Goal: Task Accomplishment & Management: Manage account settings

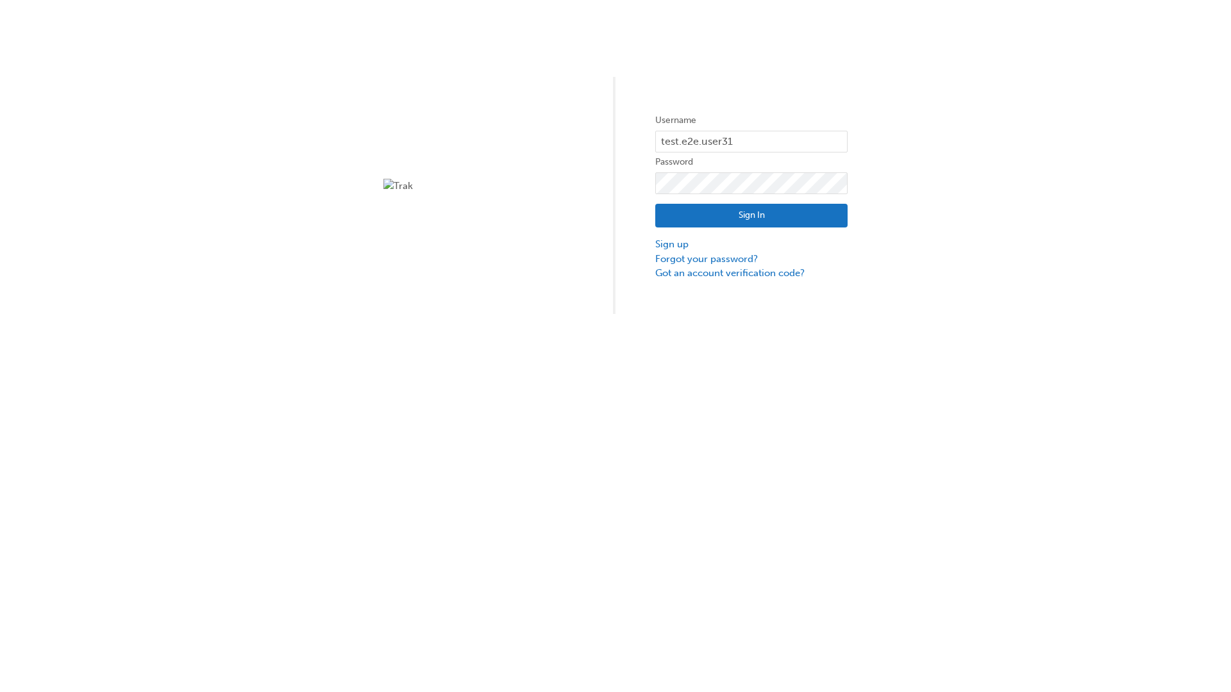
type input "test.e2e.user31"
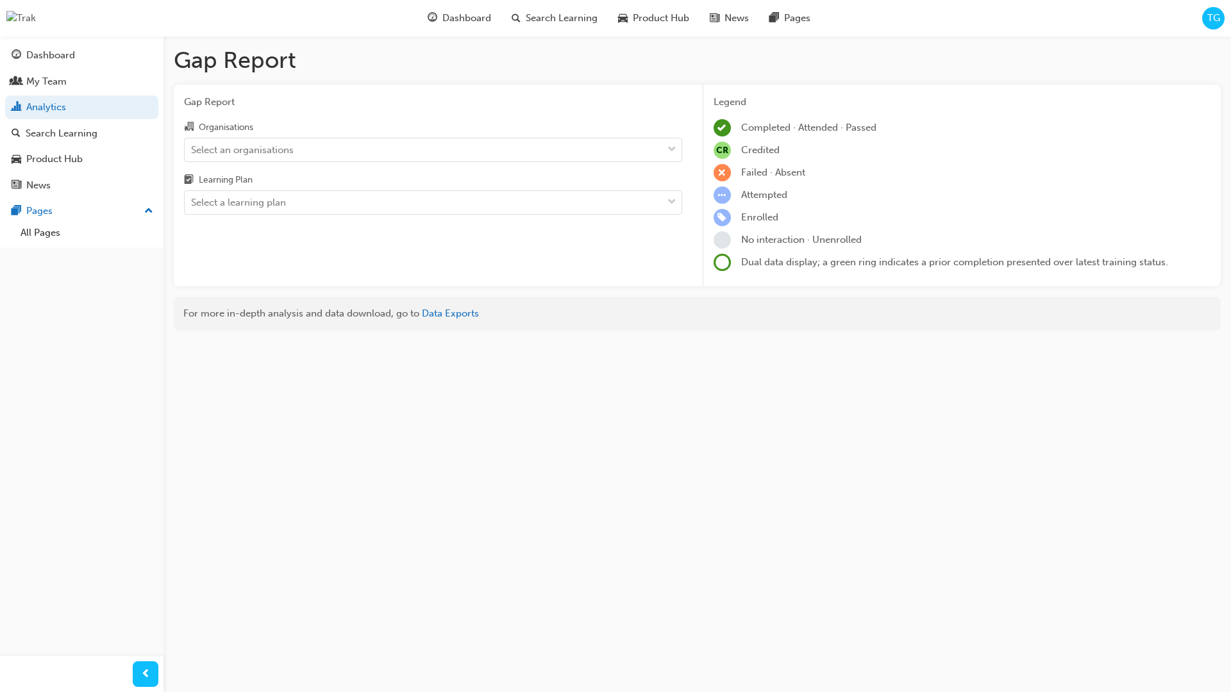
click at [192, 149] on input "Organisations Select an organisations" at bounding box center [191, 149] width 1 height 11
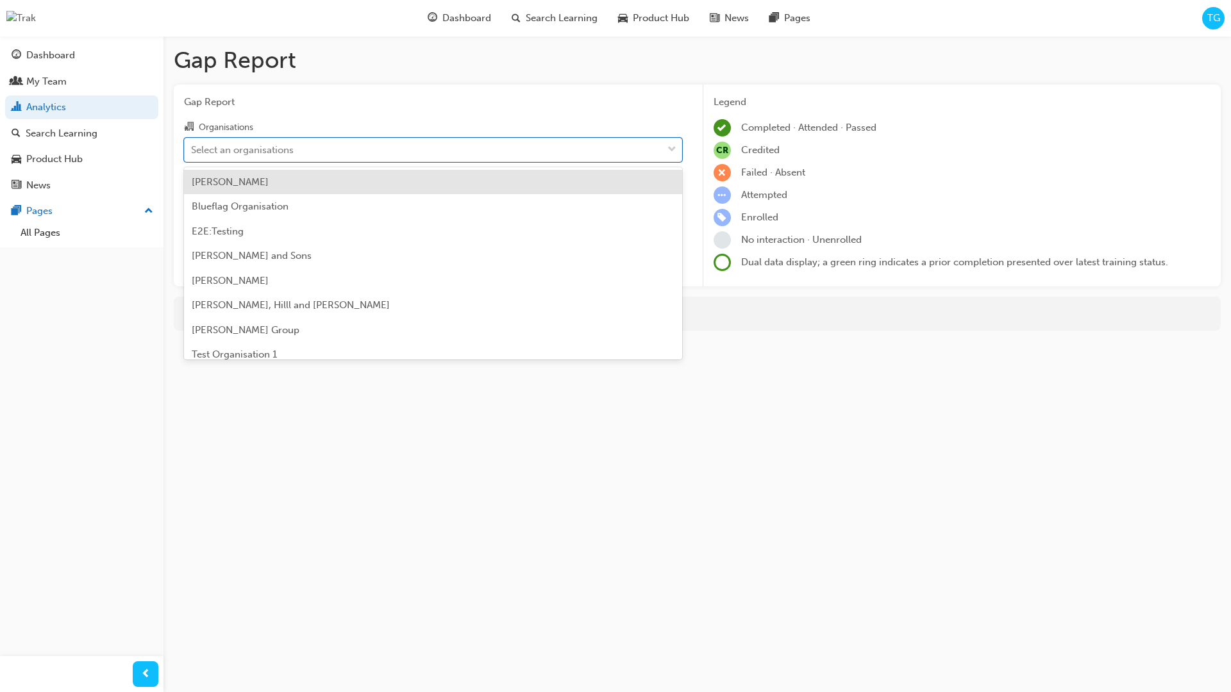
click at [192, 203] on input "Learning Plan Select a learning plan" at bounding box center [191, 202] width 1 height 11
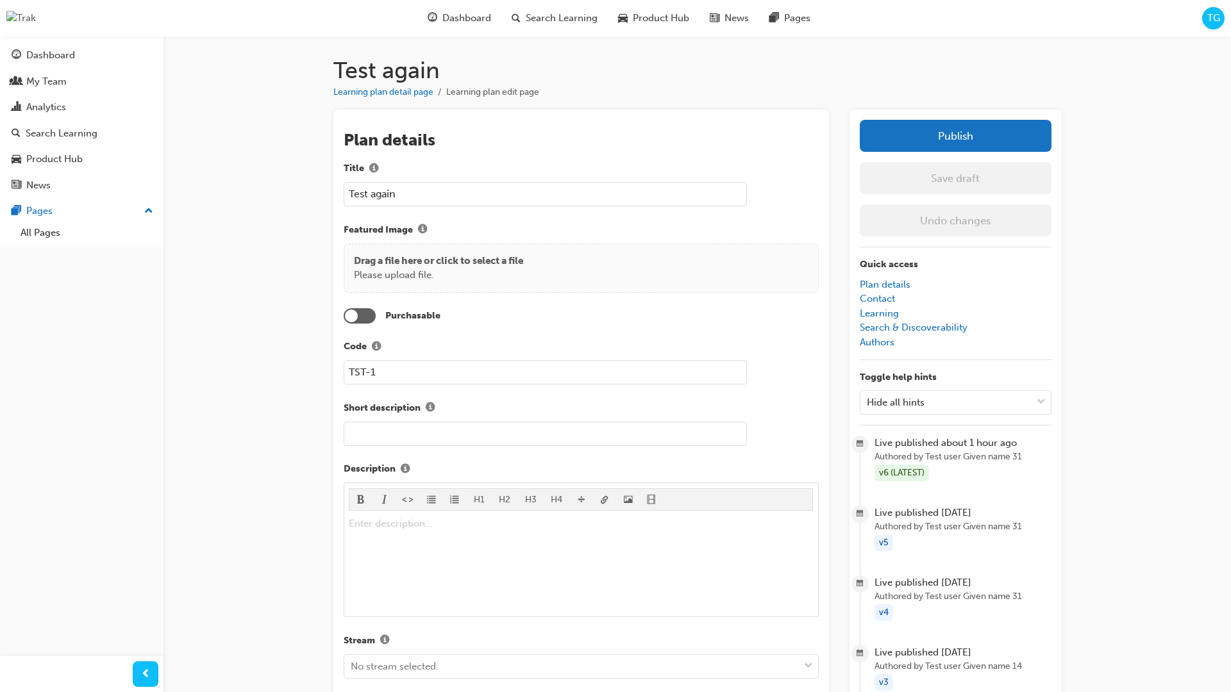
scroll to position [1357, 0]
